Goal: Browse casually

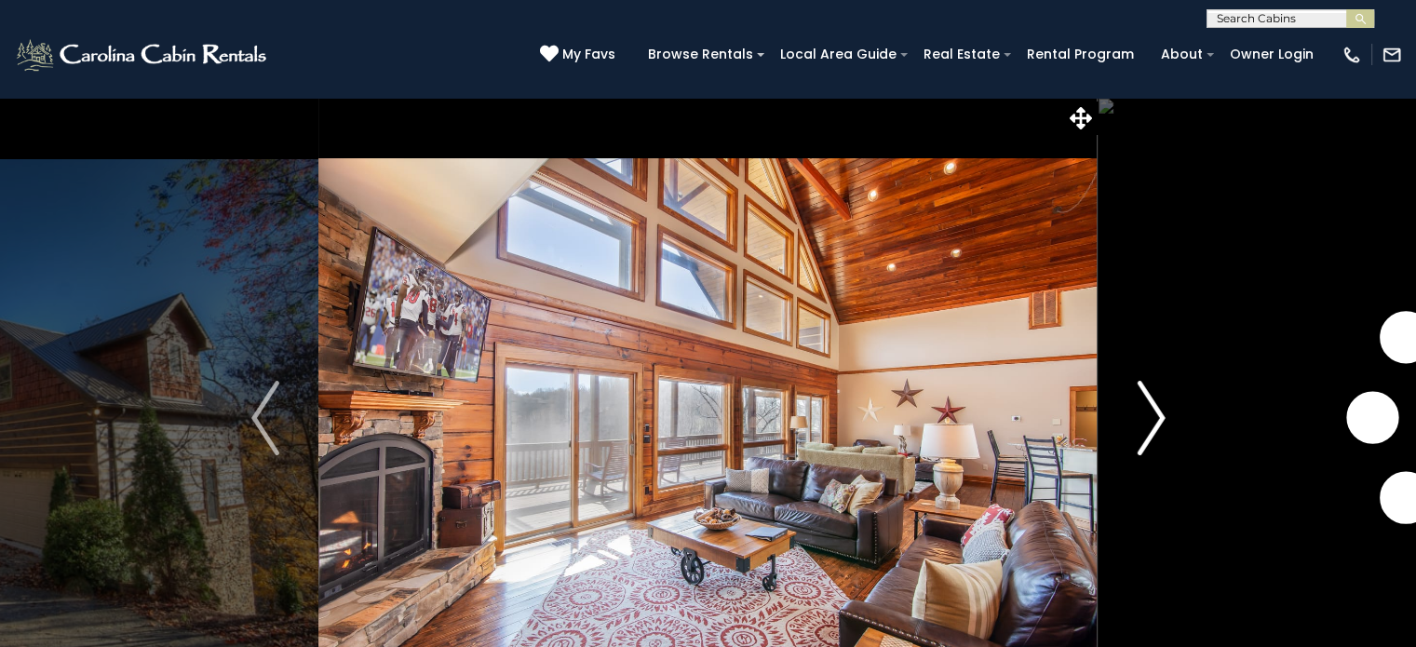
click at [1154, 412] on img "Next" at bounding box center [1151, 418] width 28 height 74
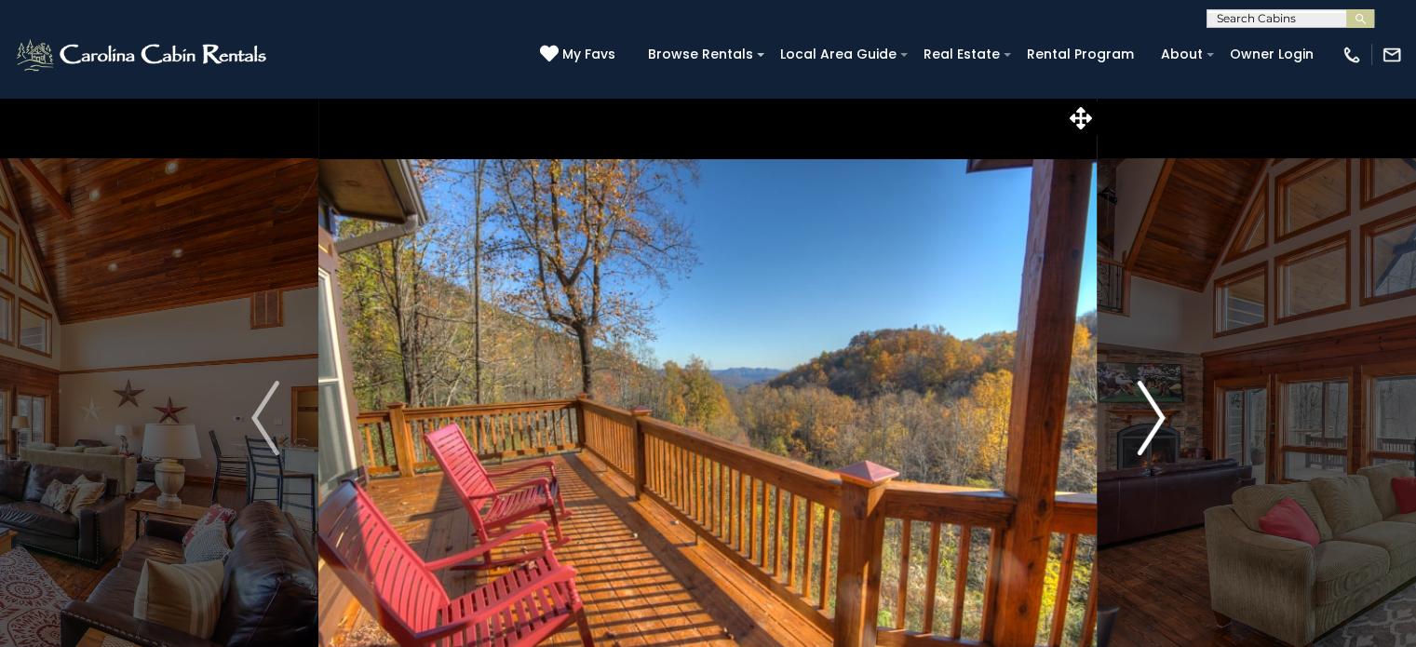
click at [1154, 412] on img "Next" at bounding box center [1151, 418] width 28 height 74
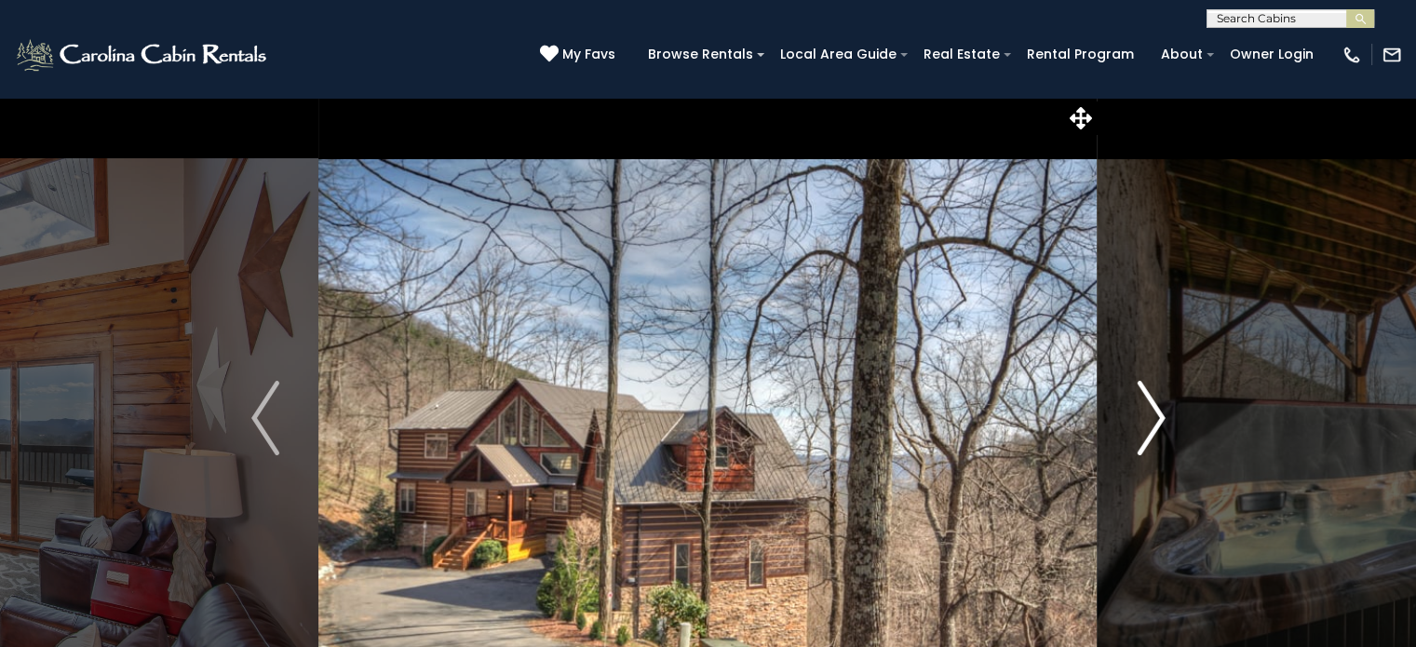
click at [1154, 412] on img "Next" at bounding box center [1151, 418] width 28 height 74
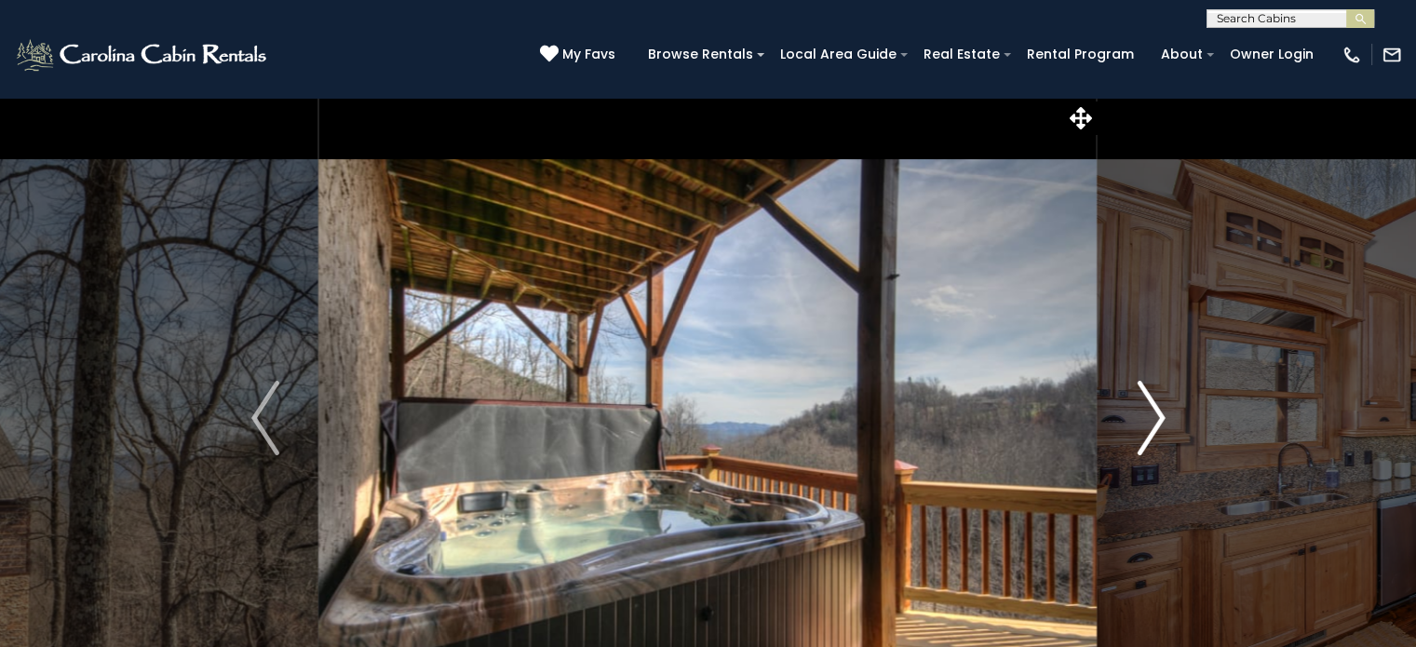
click at [1154, 412] on img "Next" at bounding box center [1151, 418] width 28 height 74
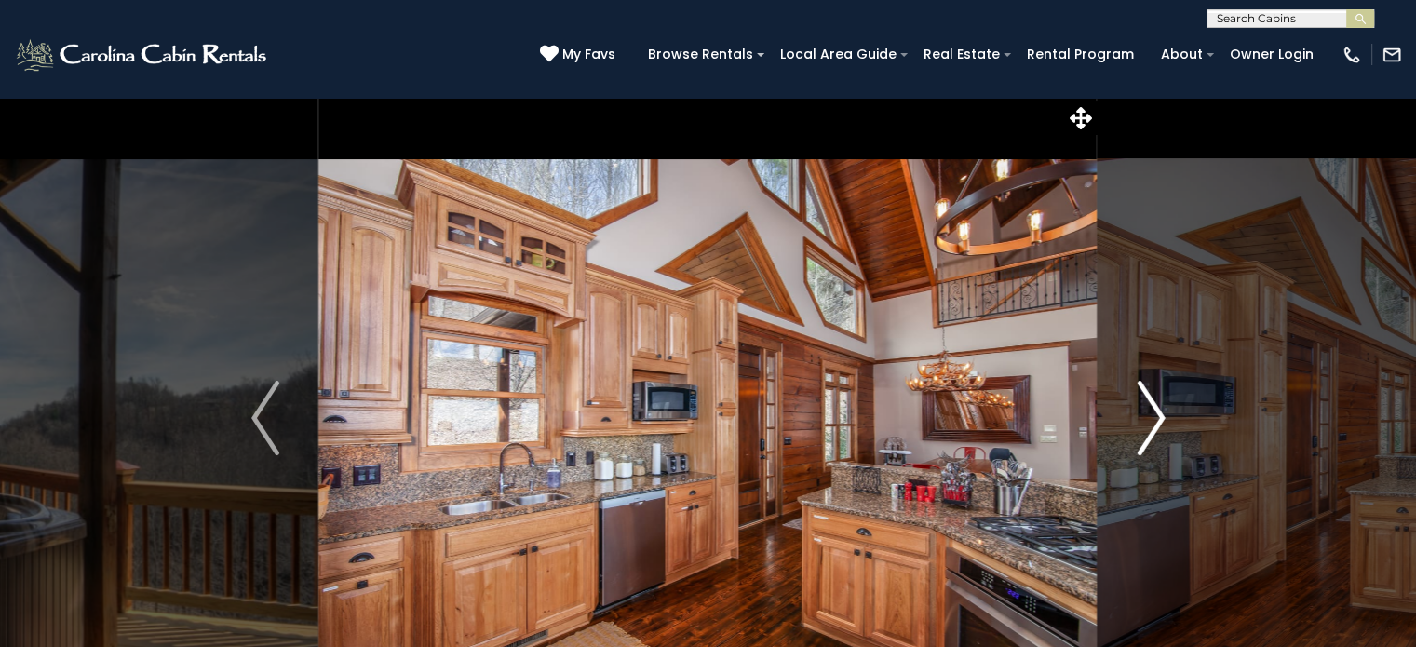
click at [1155, 412] on img "Next" at bounding box center [1151, 418] width 28 height 74
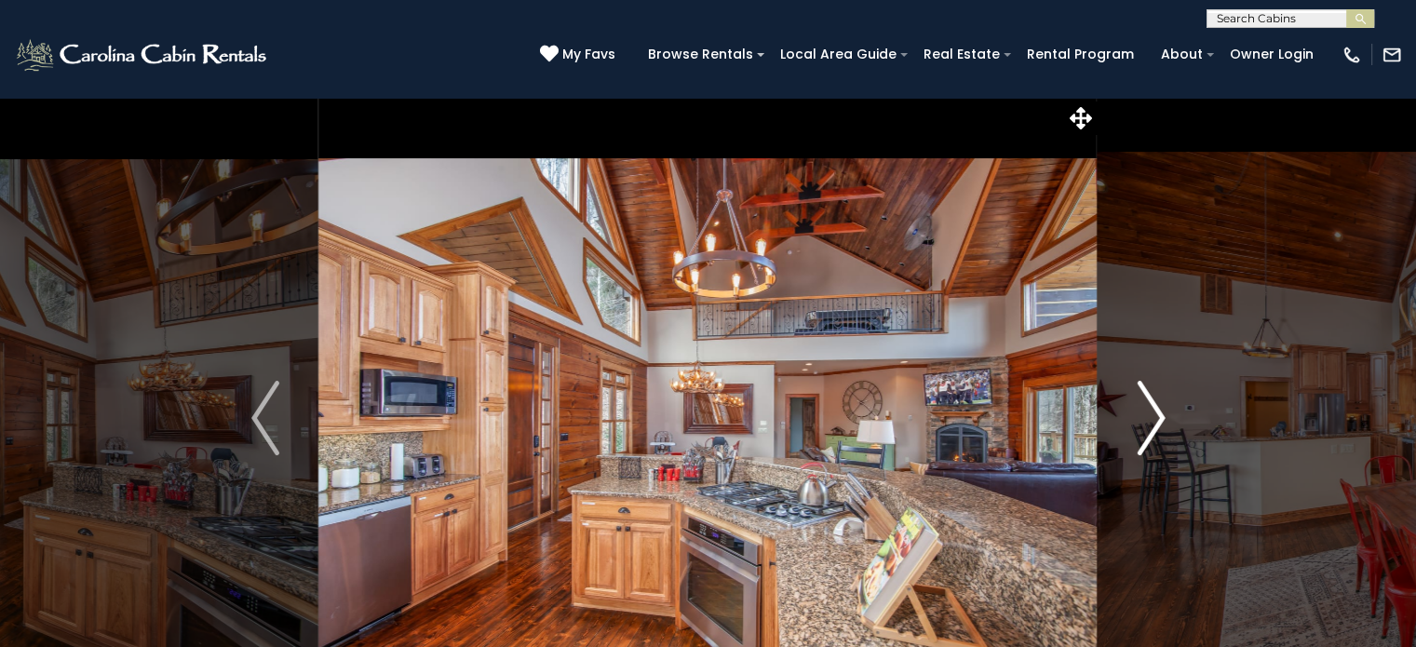
click at [1155, 412] on img "Next" at bounding box center [1151, 418] width 28 height 74
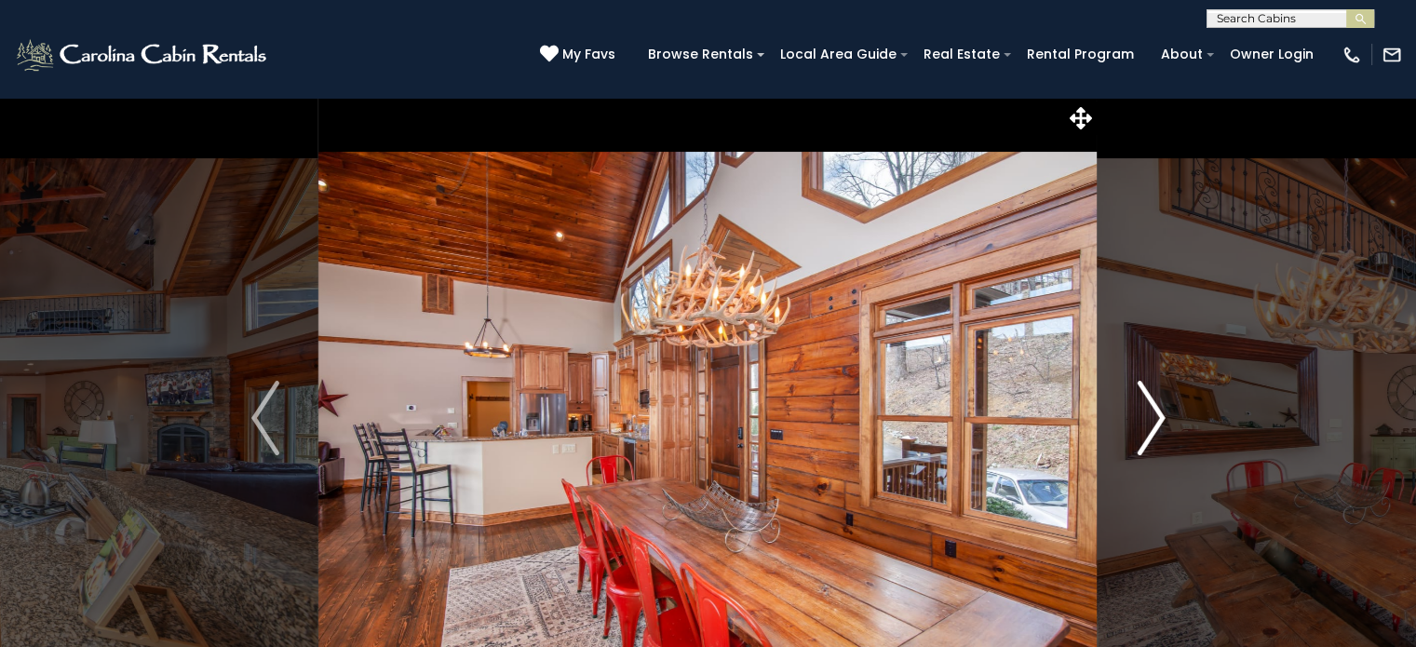
click at [1155, 412] on img "Next" at bounding box center [1151, 418] width 28 height 74
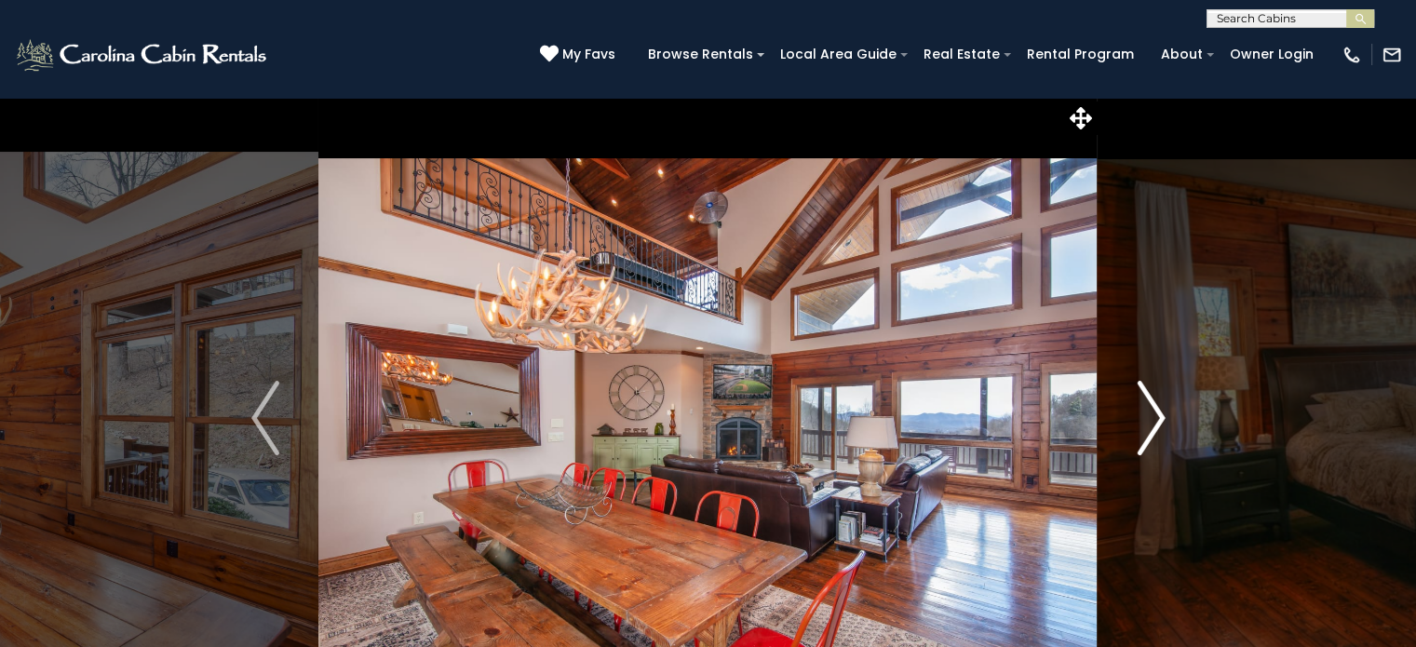
click at [1155, 412] on img "Next" at bounding box center [1151, 418] width 28 height 74
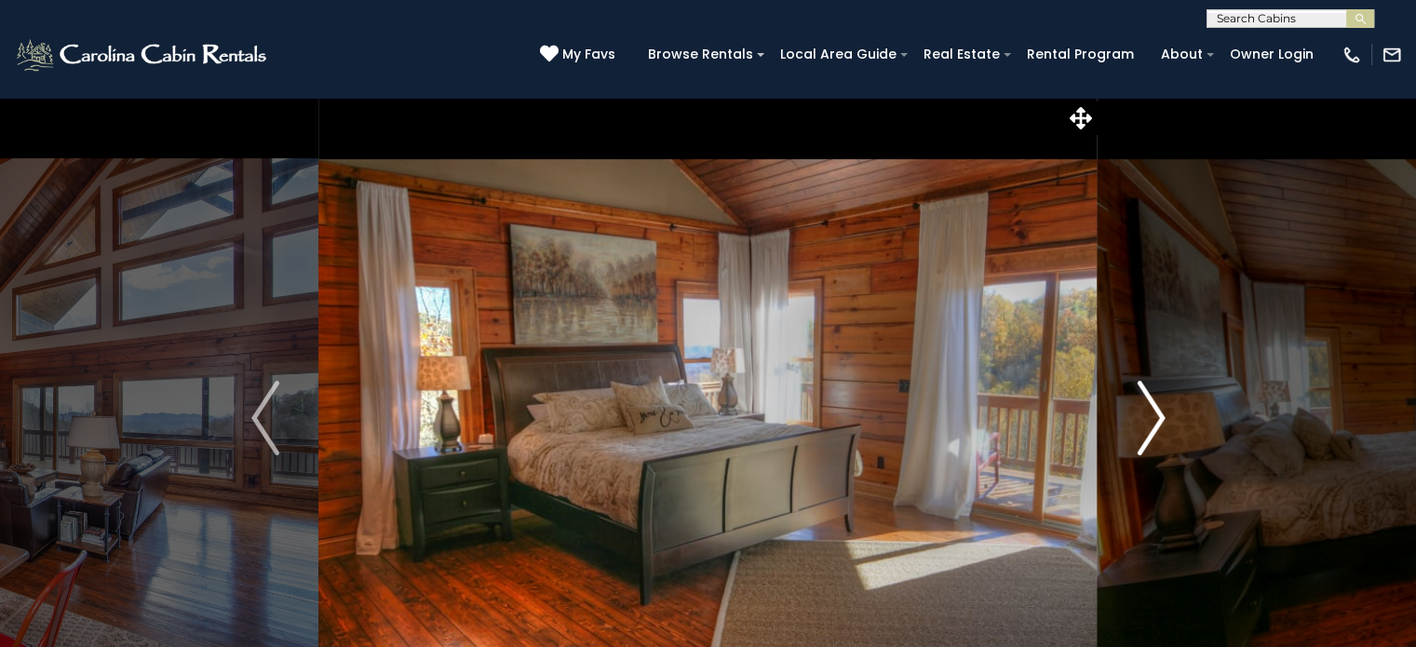
click at [1155, 412] on img "Next" at bounding box center [1151, 418] width 28 height 74
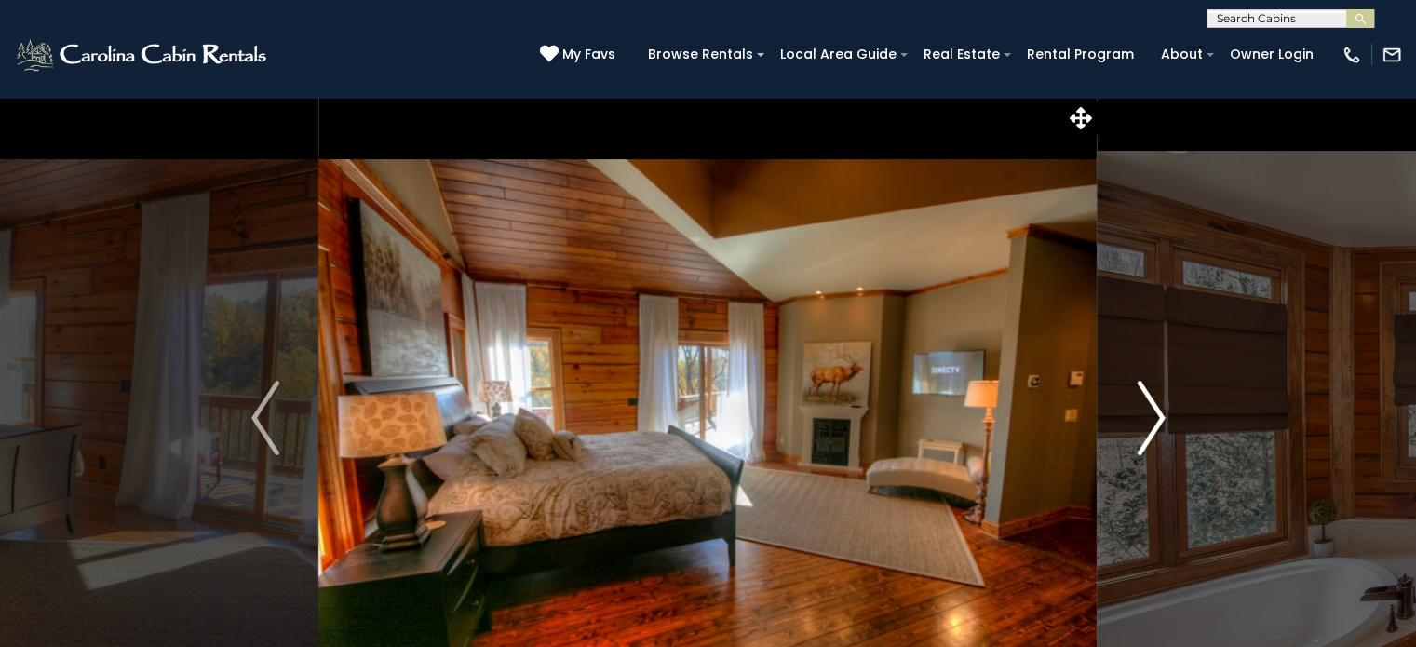
click at [1155, 412] on img "Next" at bounding box center [1151, 418] width 28 height 74
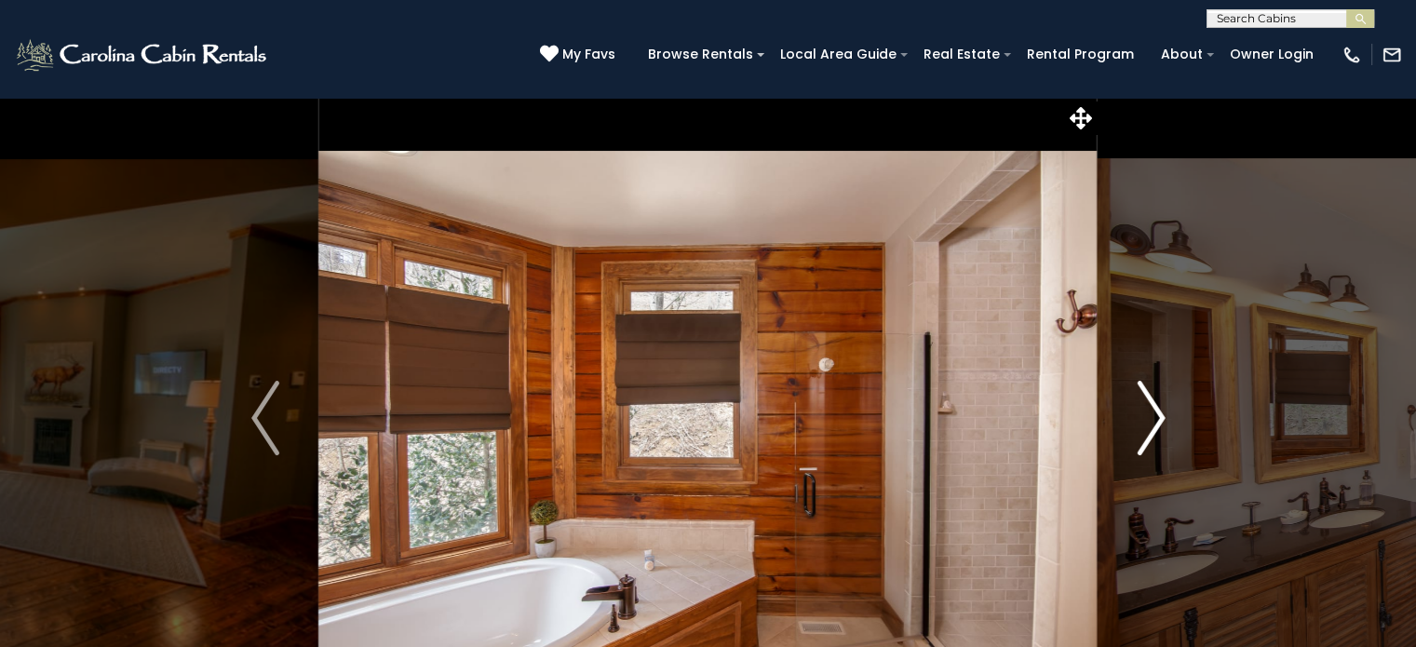
click at [1155, 412] on img "Next" at bounding box center [1151, 418] width 28 height 74
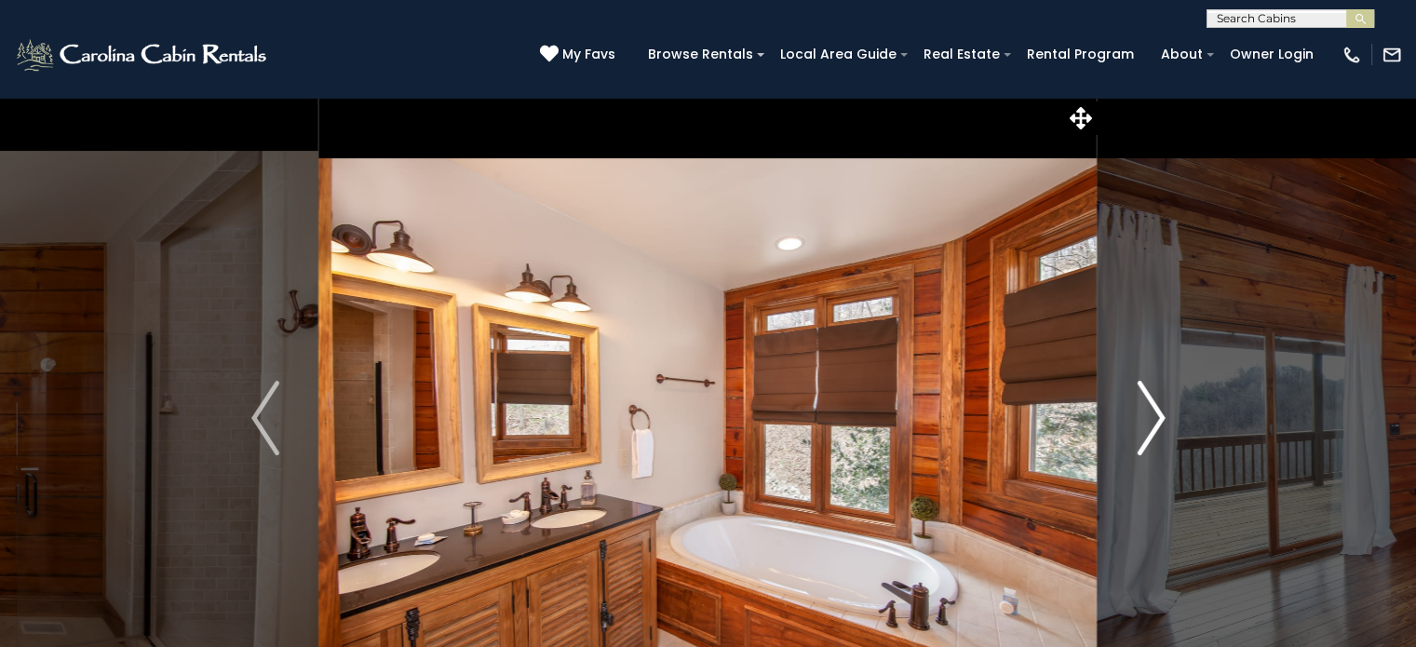
click at [1155, 412] on img "Next" at bounding box center [1151, 418] width 28 height 74
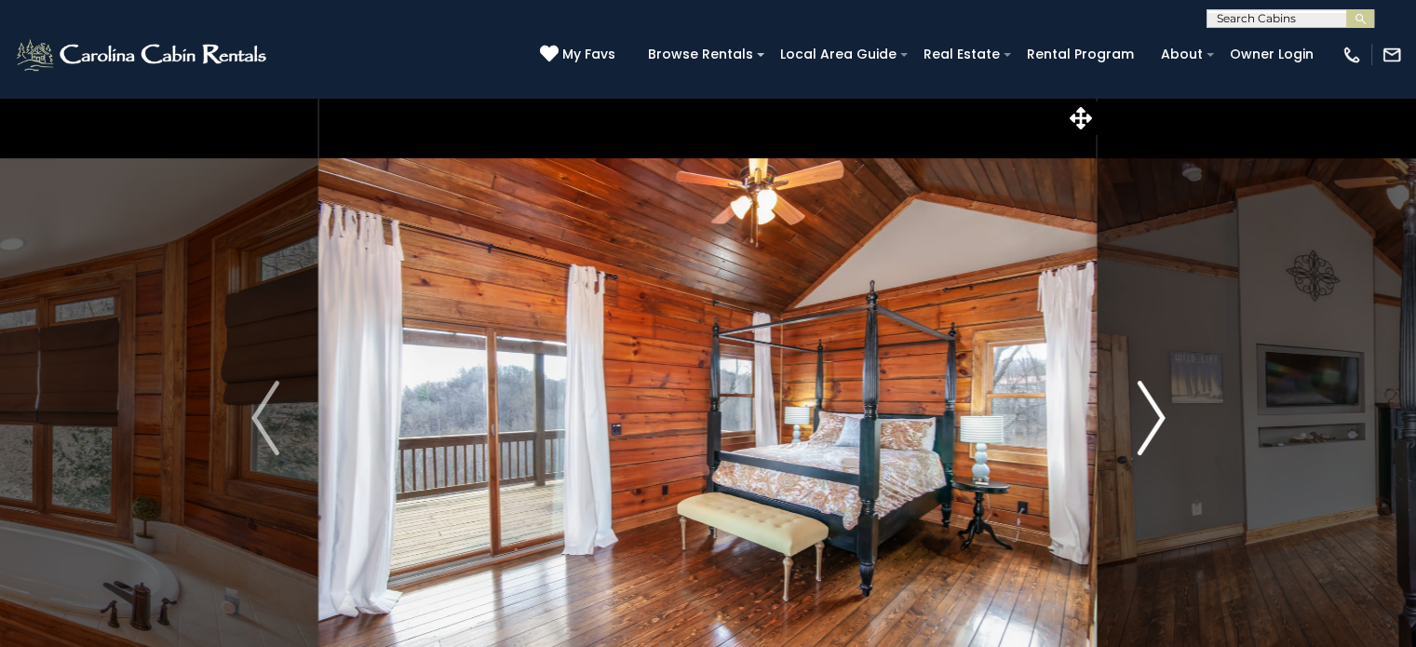
click at [1155, 412] on img "Next" at bounding box center [1151, 418] width 28 height 74
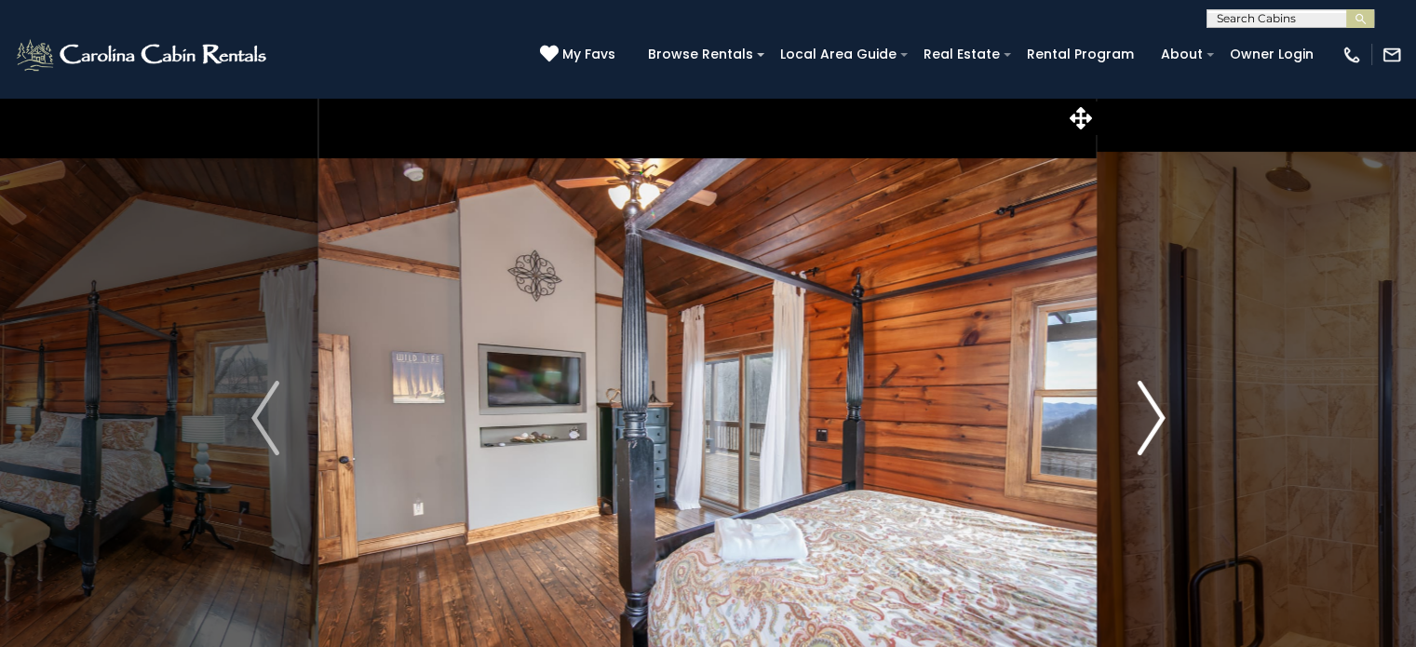
click at [1155, 412] on img "Next" at bounding box center [1151, 418] width 28 height 74
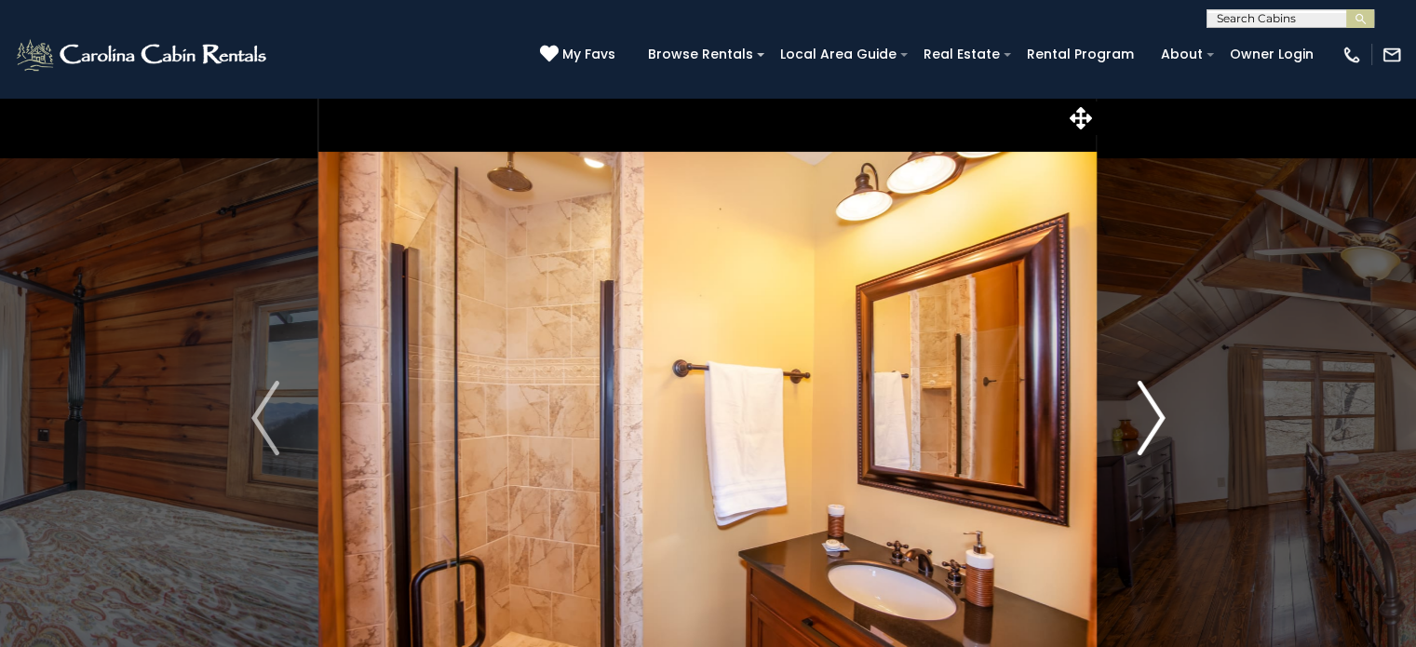
click at [1155, 412] on img "Next" at bounding box center [1151, 418] width 28 height 74
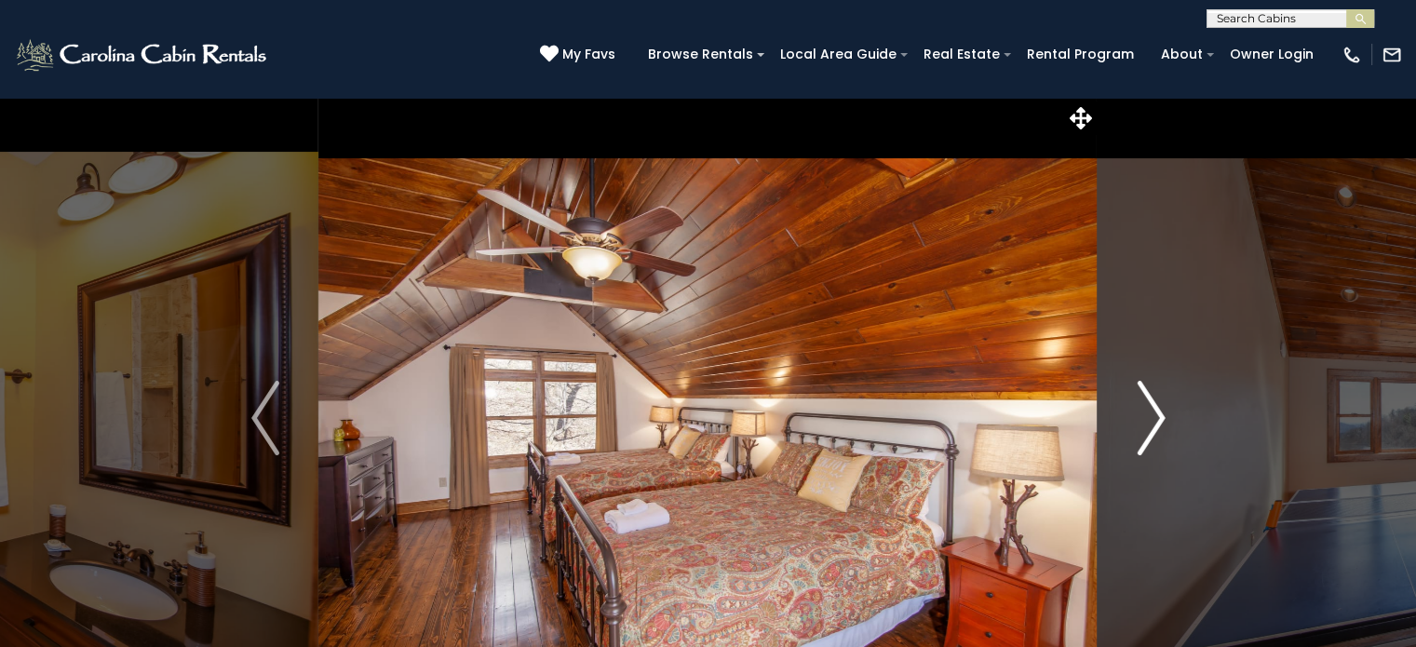
click at [1155, 412] on img "Next" at bounding box center [1151, 418] width 28 height 74
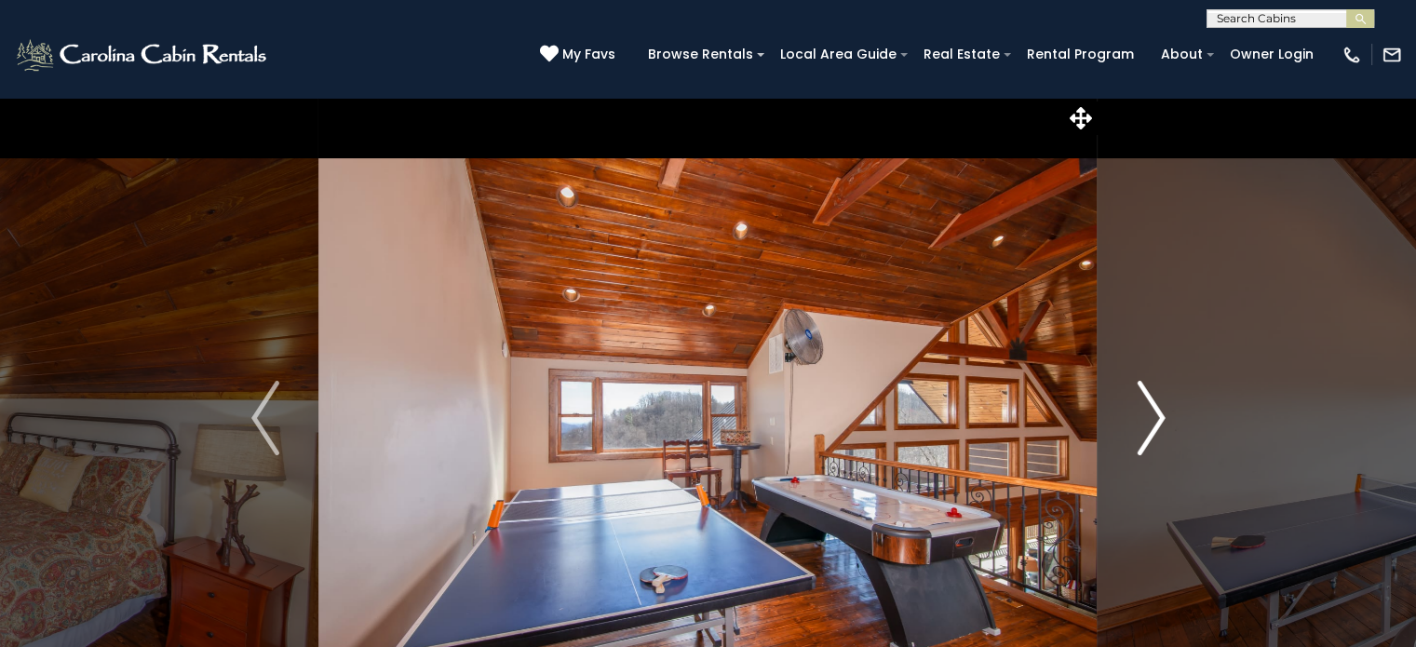
click at [1155, 412] on img "Next" at bounding box center [1151, 418] width 28 height 74
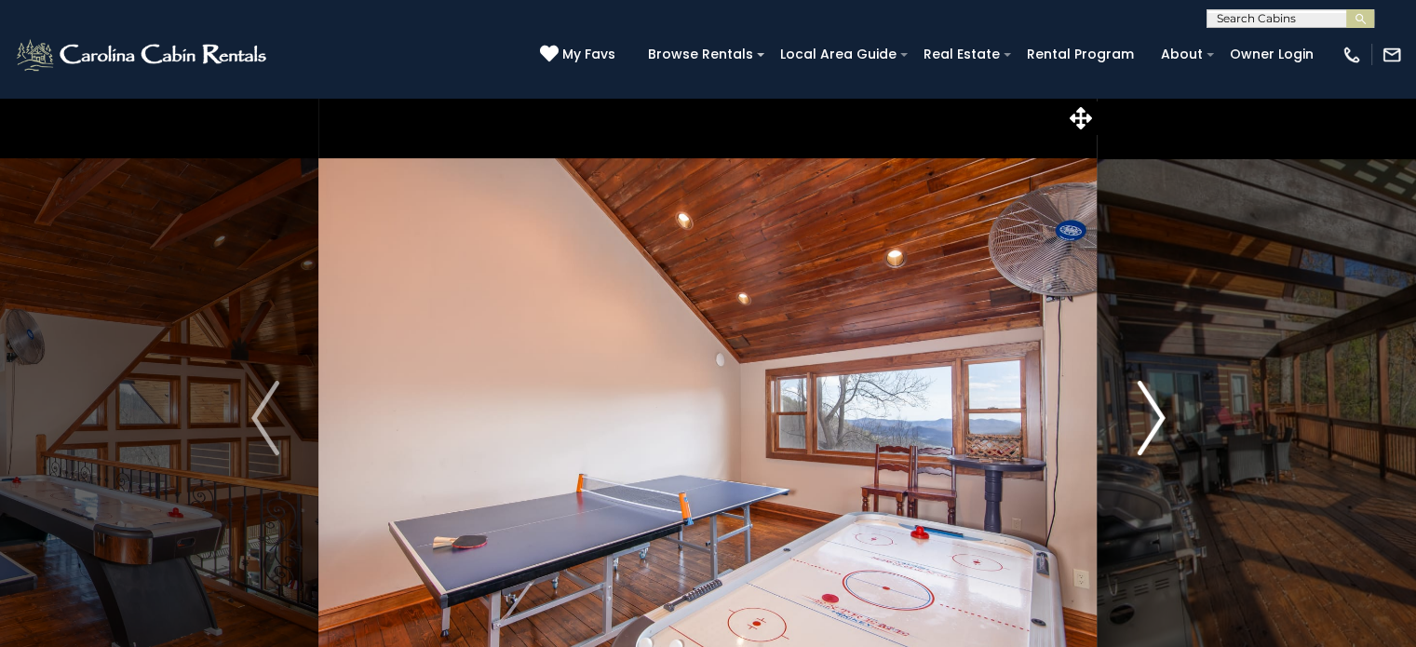
click at [1155, 412] on img "Next" at bounding box center [1151, 418] width 28 height 74
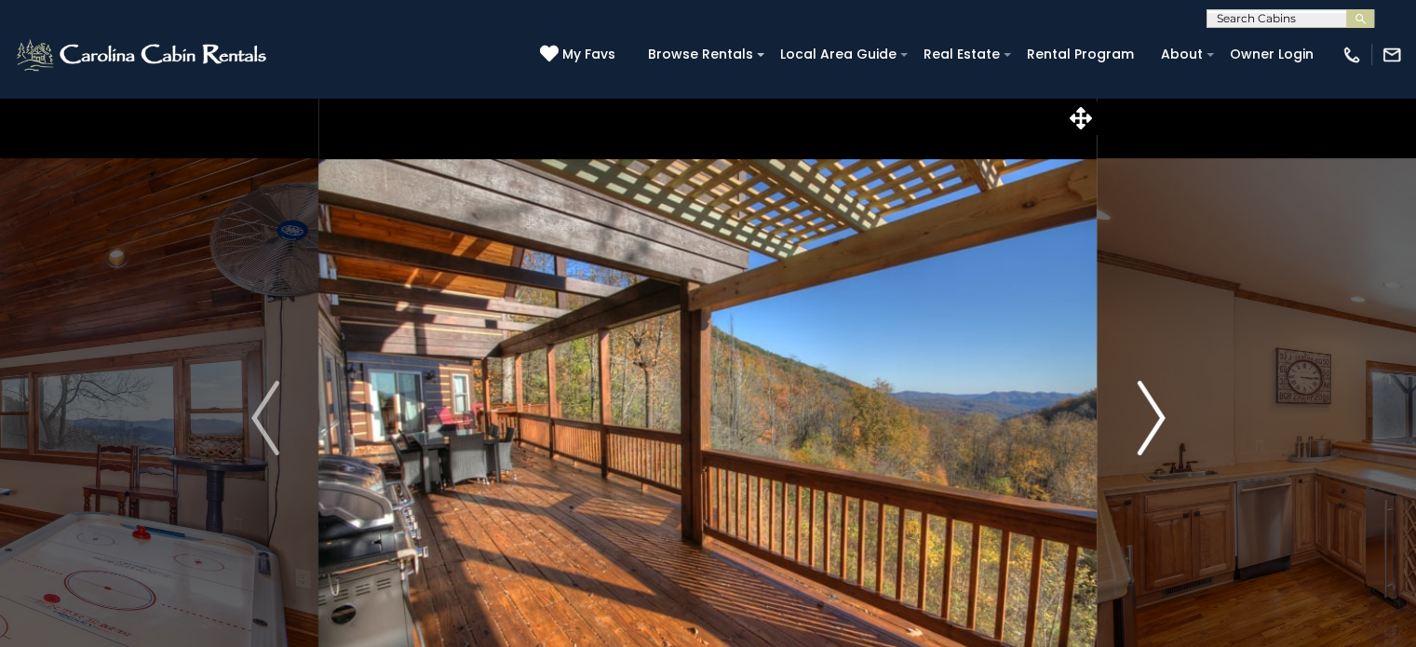
click at [1155, 412] on img "Next" at bounding box center [1151, 418] width 28 height 74
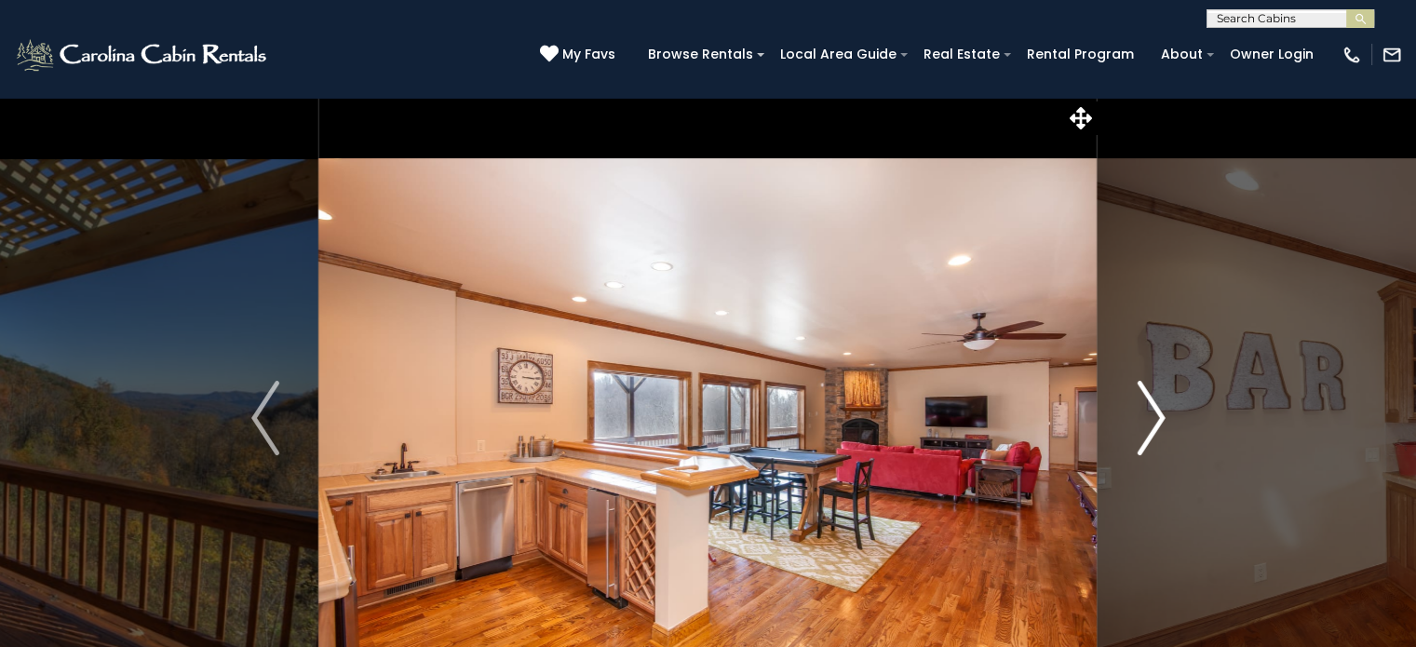
click at [1155, 412] on img "Next" at bounding box center [1151, 418] width 28 height 74
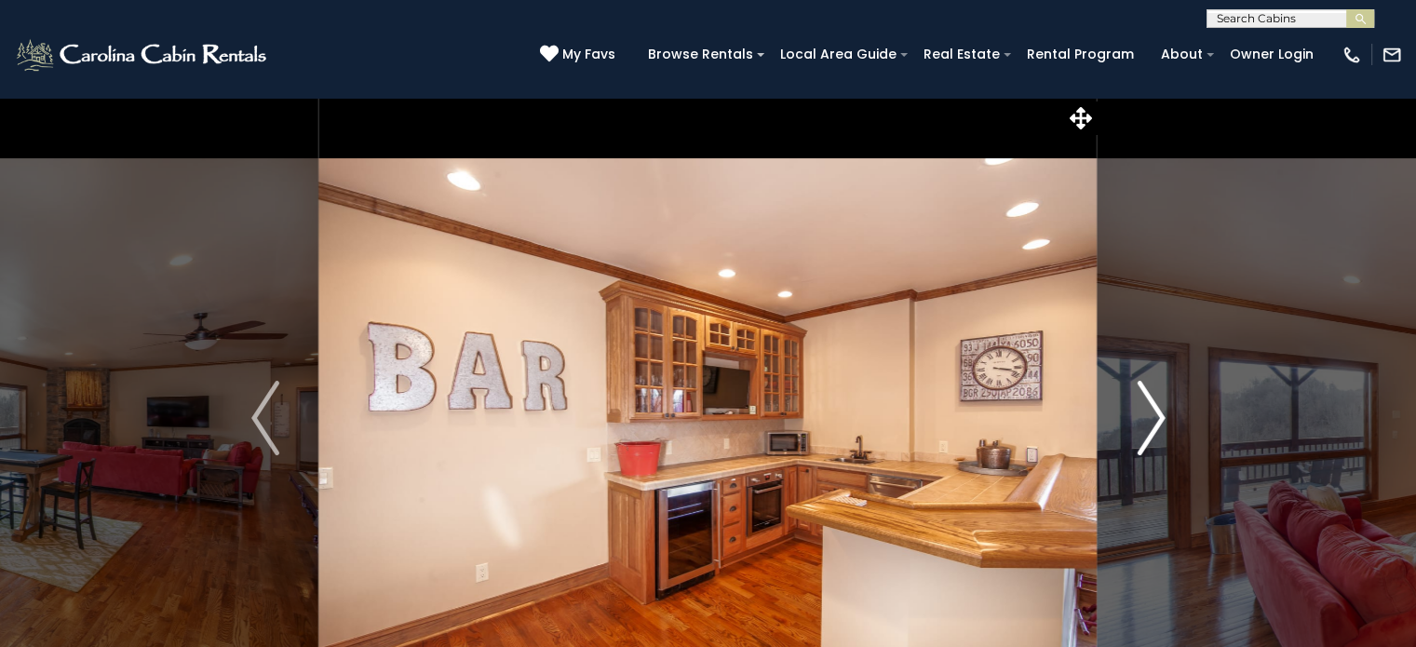
click at [1155, 412] on img "Next" at bounding box center [1151, 418] width 28 height 74
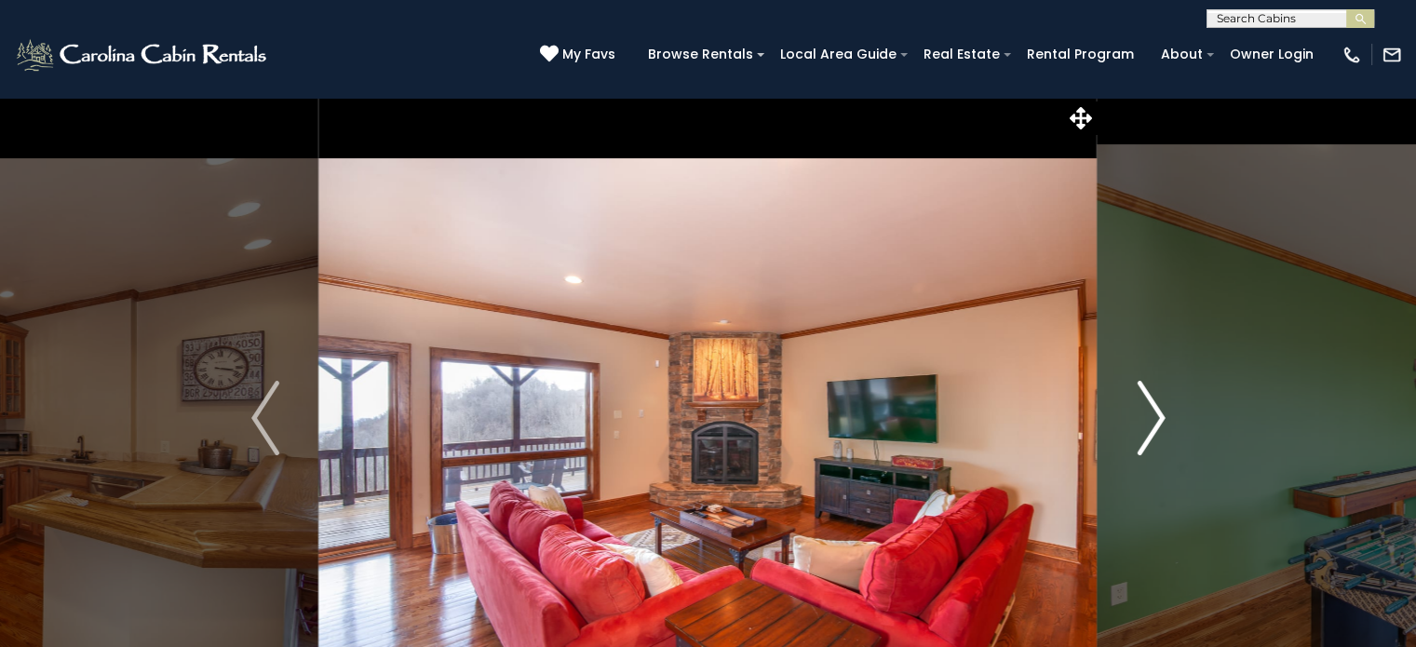
click at [1155, 412] on img "Next" at bounding box center [1151, 418] width 28 height 74
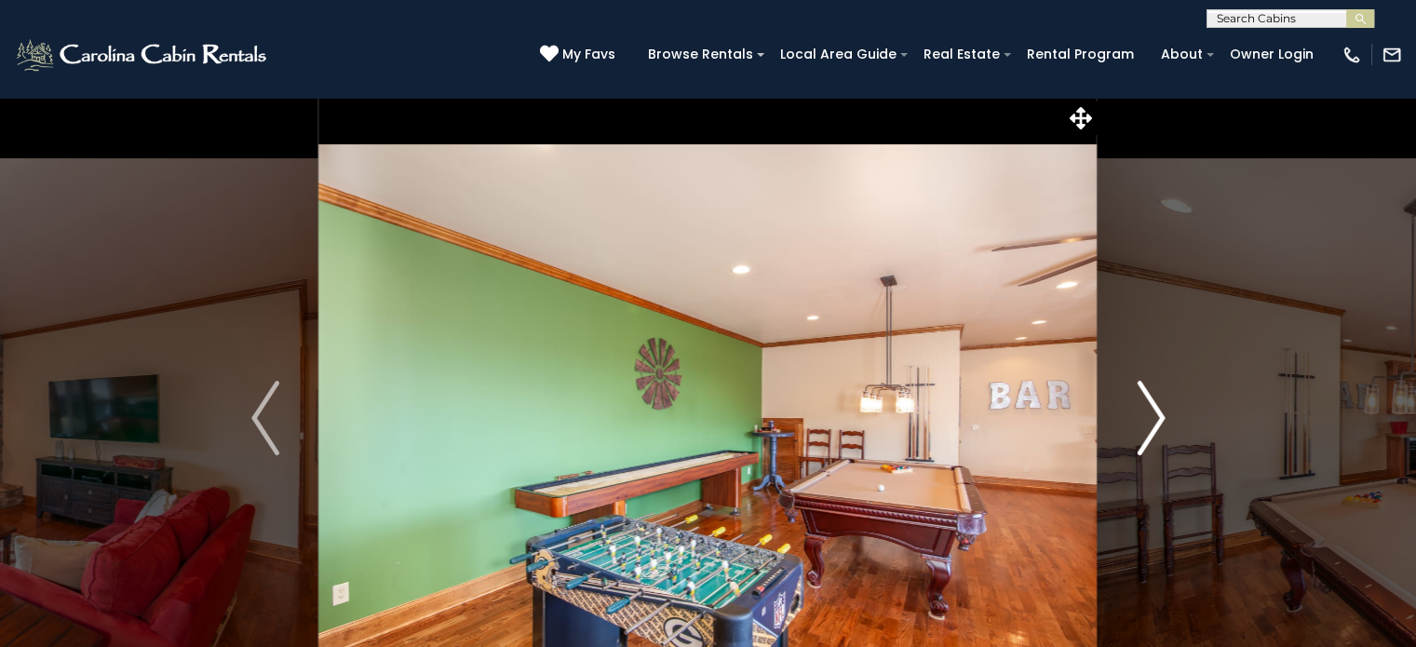
click at [1155, 412] on img "Next" at bounding box center [1151, 418] width 28 height 74
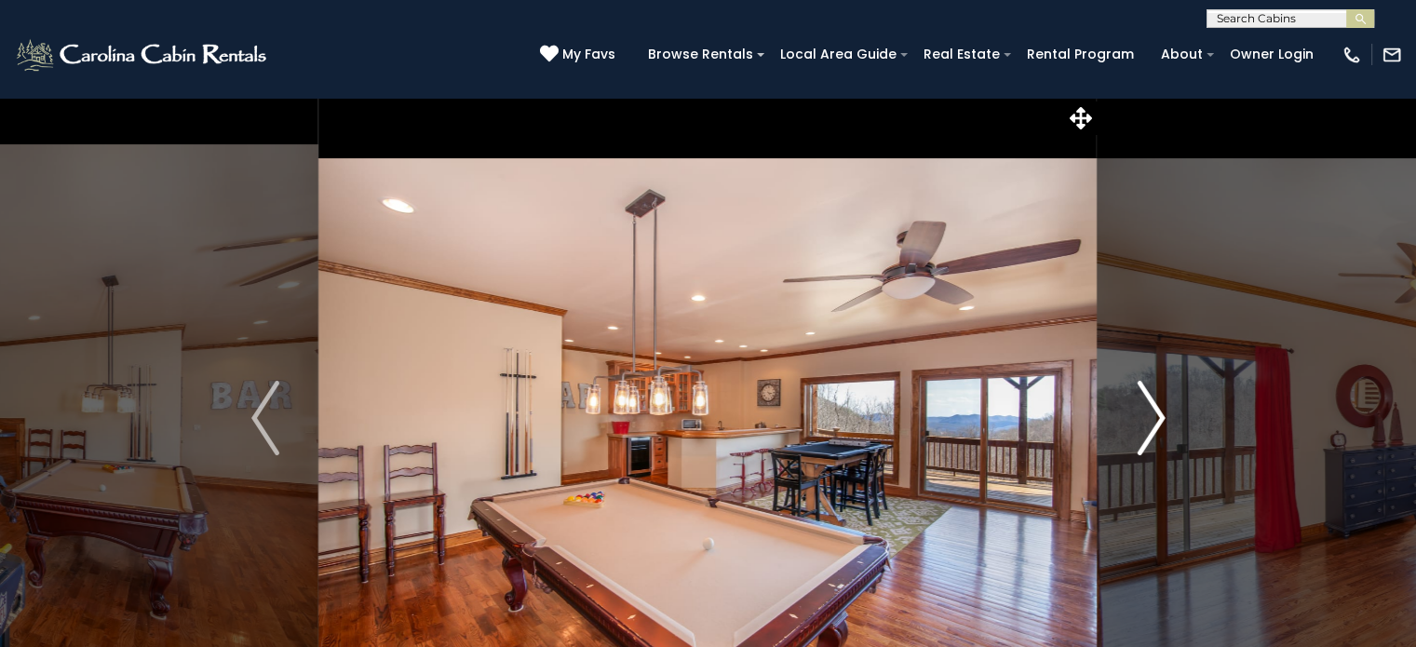
click at [1155, 412] on img "Next" at bounding box center [1151, 418] width 28 height 74
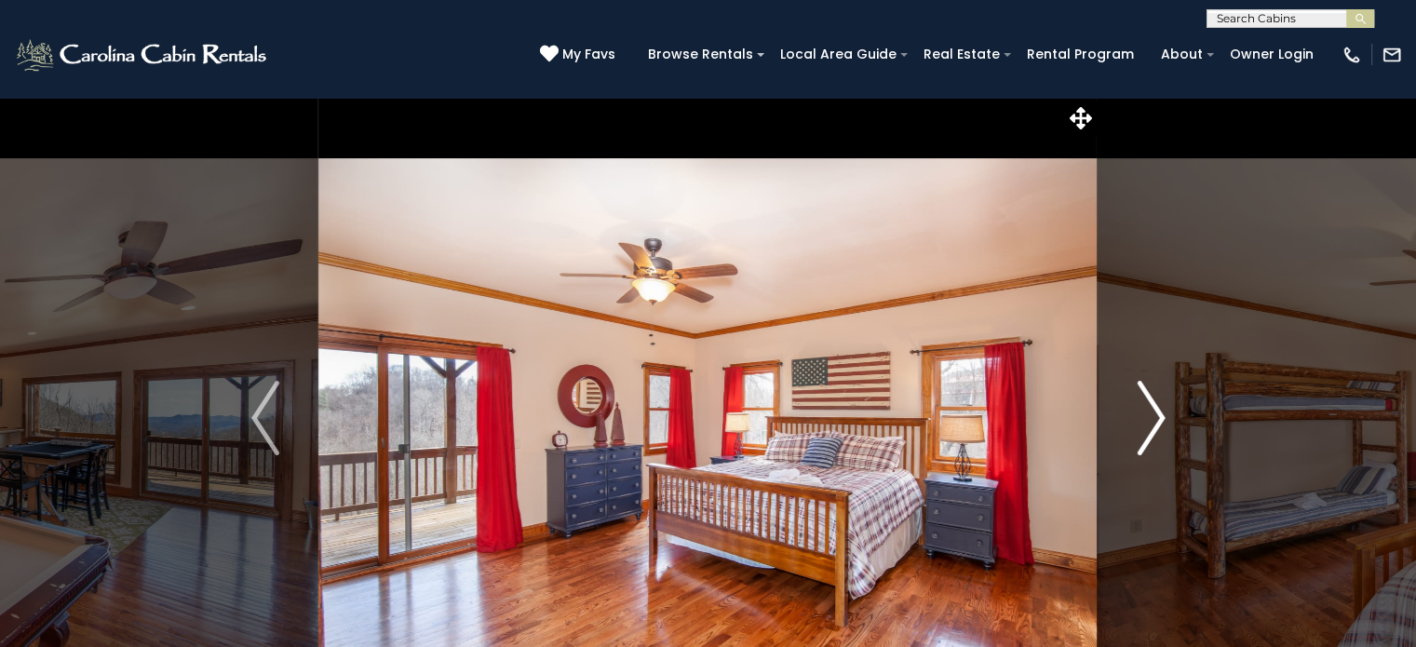
click at [1155, 412] on img "Next" at bounding box center [1151, 418] width 28 height 74
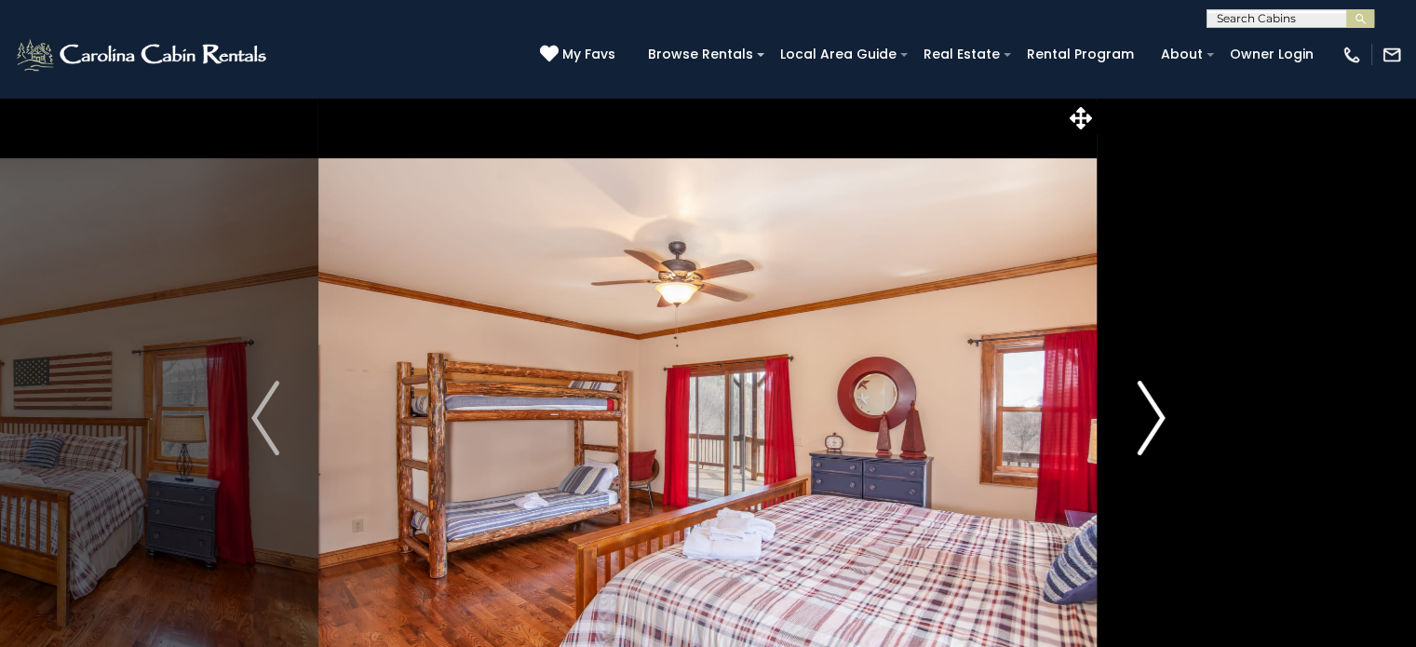
click at [1155, 412] on img "Next" at bounding box center [1151, 418] width 28 height 74
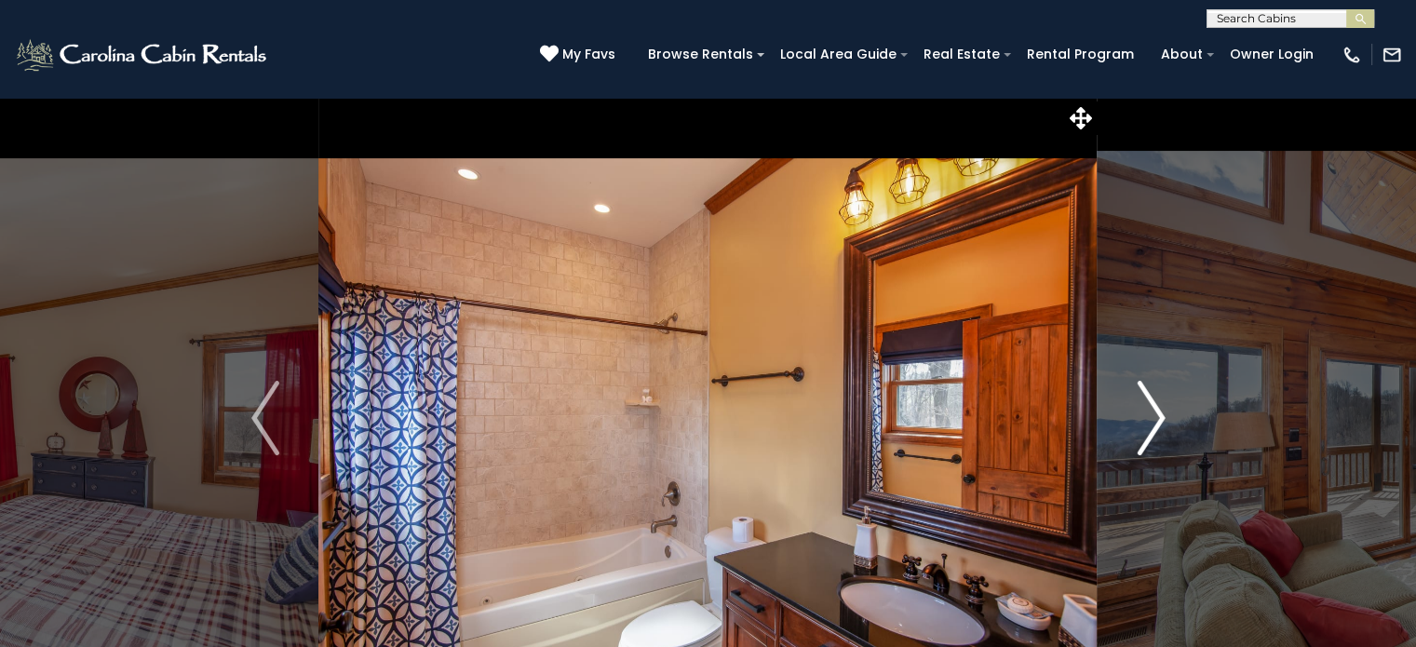
click at [1155, 412] on img "Next" at bounding box center [1151, 418] width 28 height 74
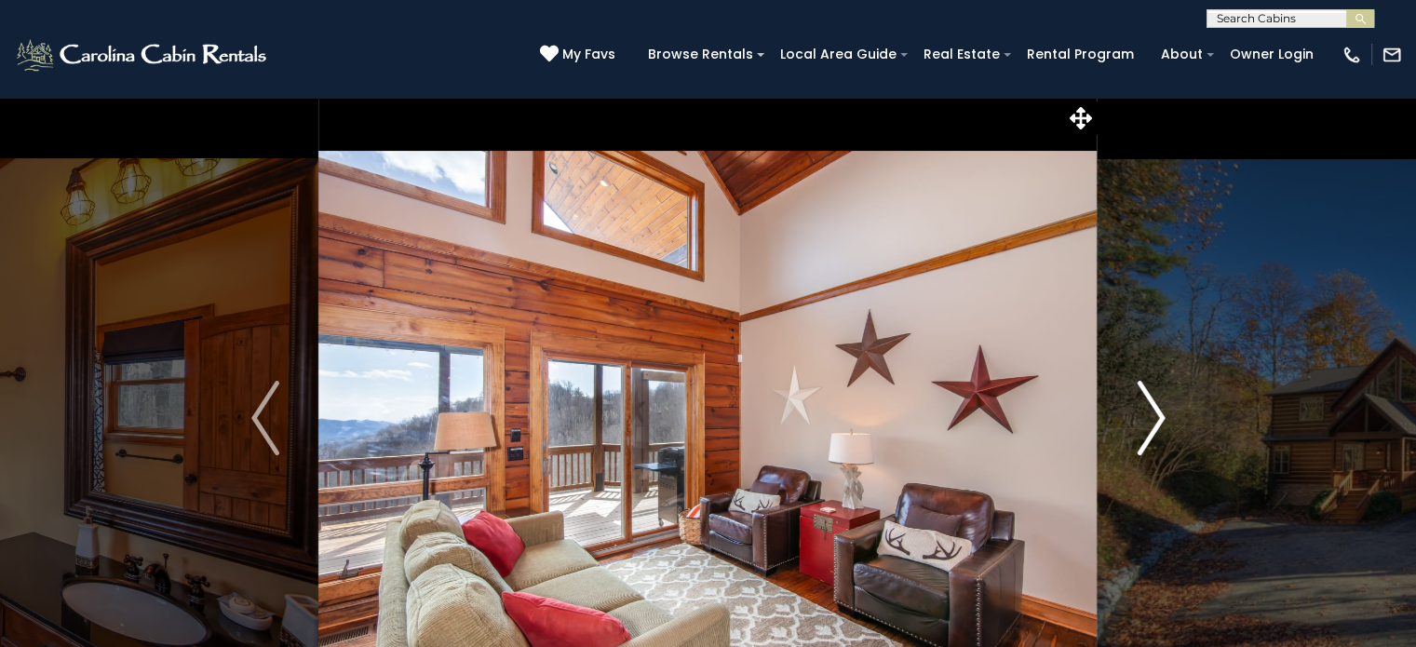
click at [1155, 412] on img "Next" at bounding box center [1151, 418] width 28 height 74
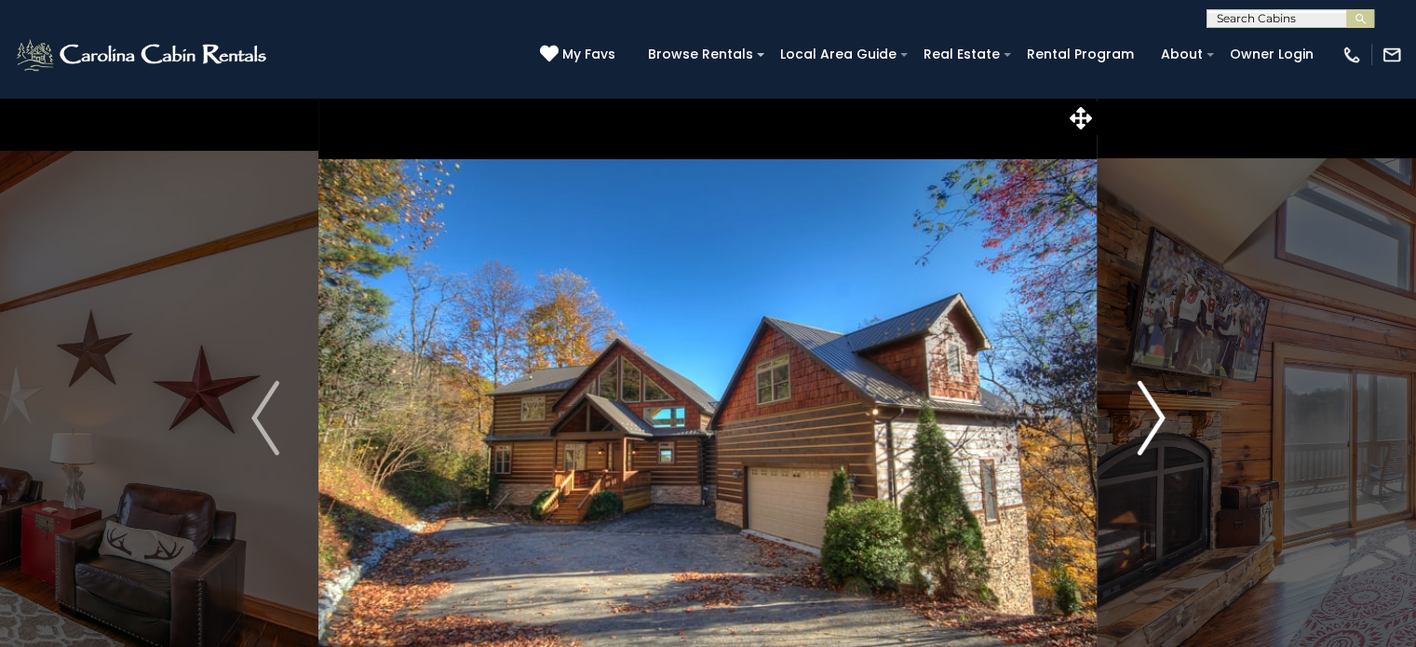
click at [1155, 412] on img "Next" at bounding box center [1151, 418] width 28 height 74
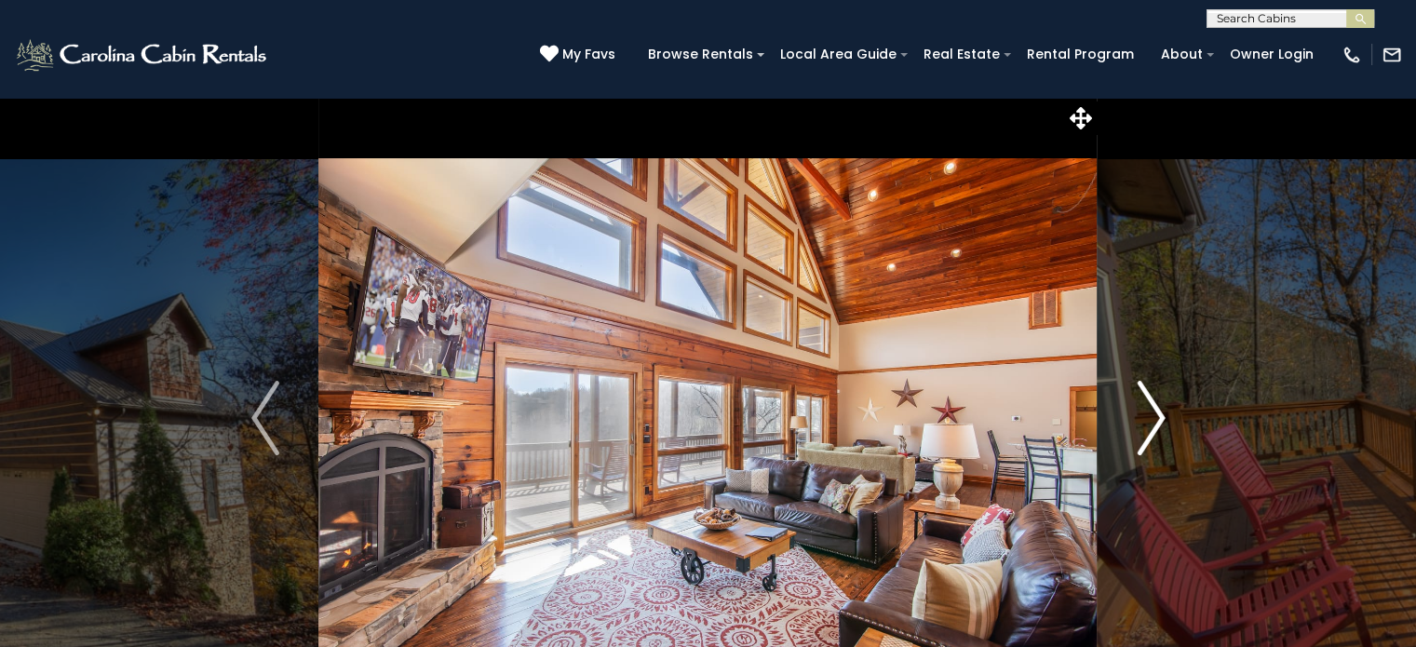
click at [1155, 412] on img "Next" at bounding box center [1151, 418] width 28 height 74
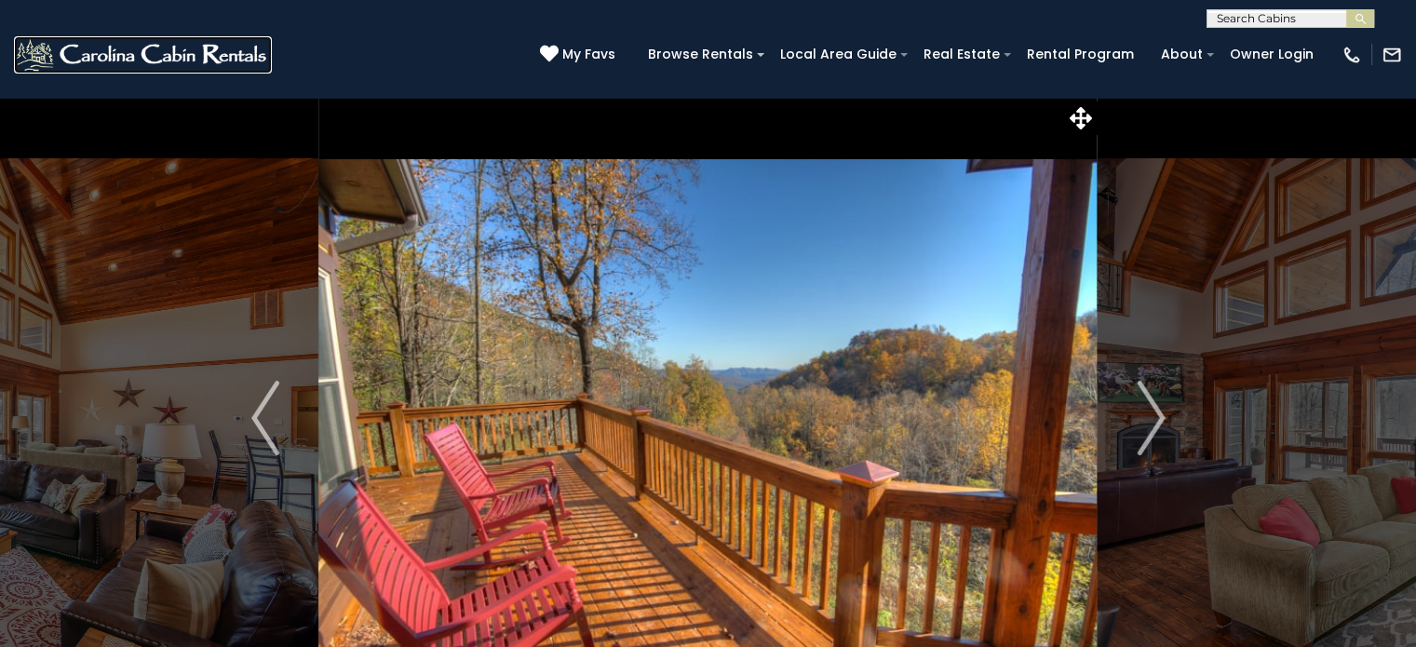
click at [117, 61] on img at bounding box center [143, 54] width 258 height 37
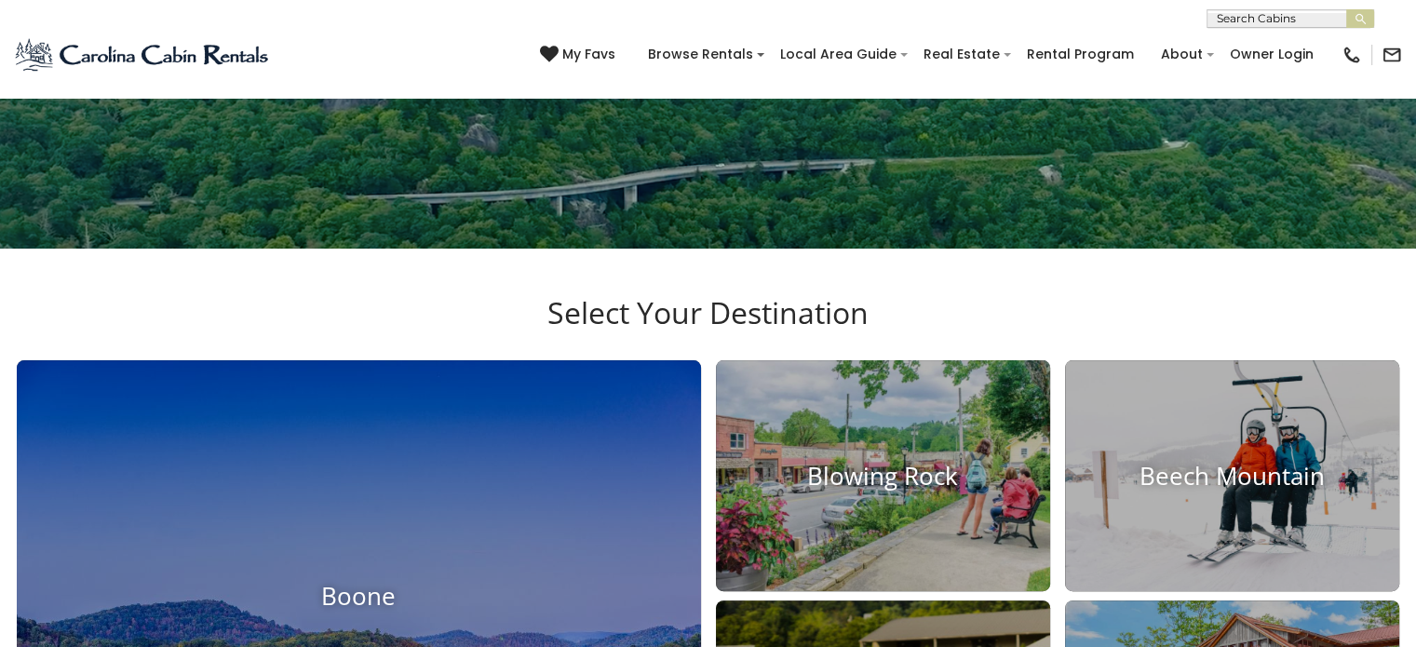
scroll to position [559, 0]
